Goal: Find contact information: Find contact information

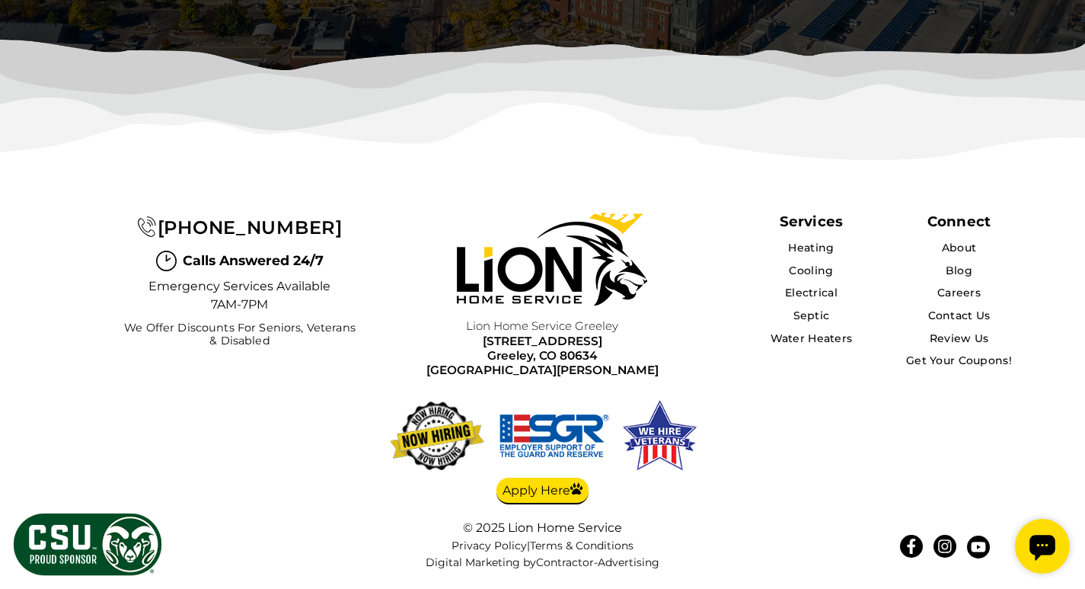
scroll to position [3960, 0]
click at [948, 310] on link "Contact Us" at bounding box center [958, 315] width 63 height 14
